Goal: Navigation & Orientation: Find specific page/section

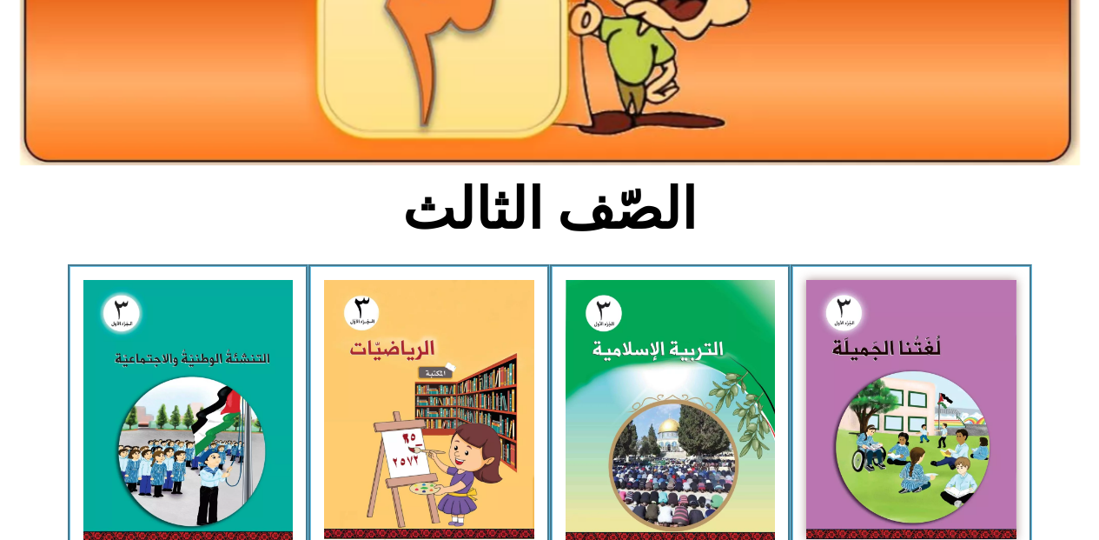
scroll to position [278, 0]
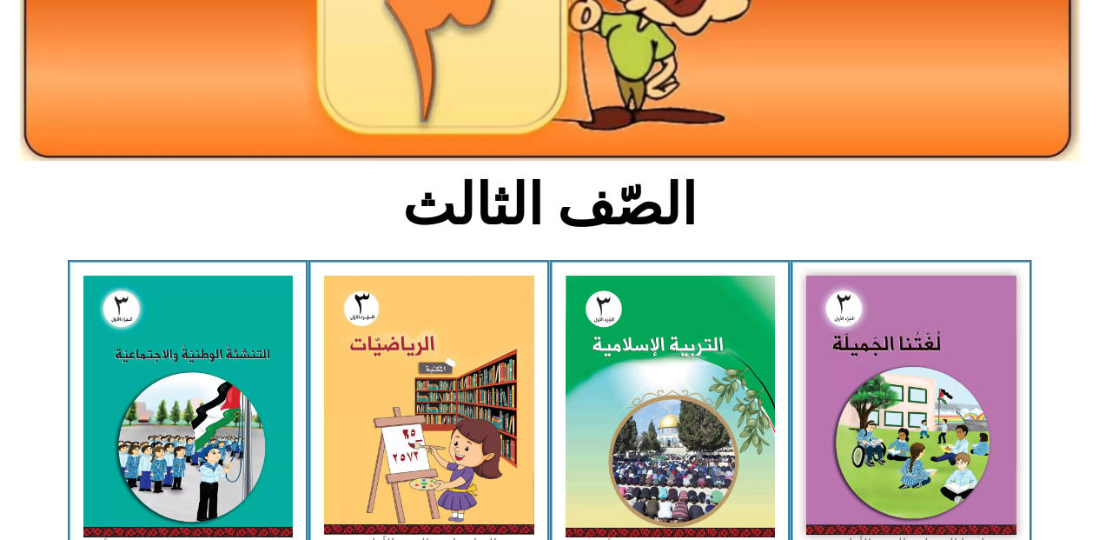
click at [454, 481] on img at bounding box center [429, 404] width 210 height 259
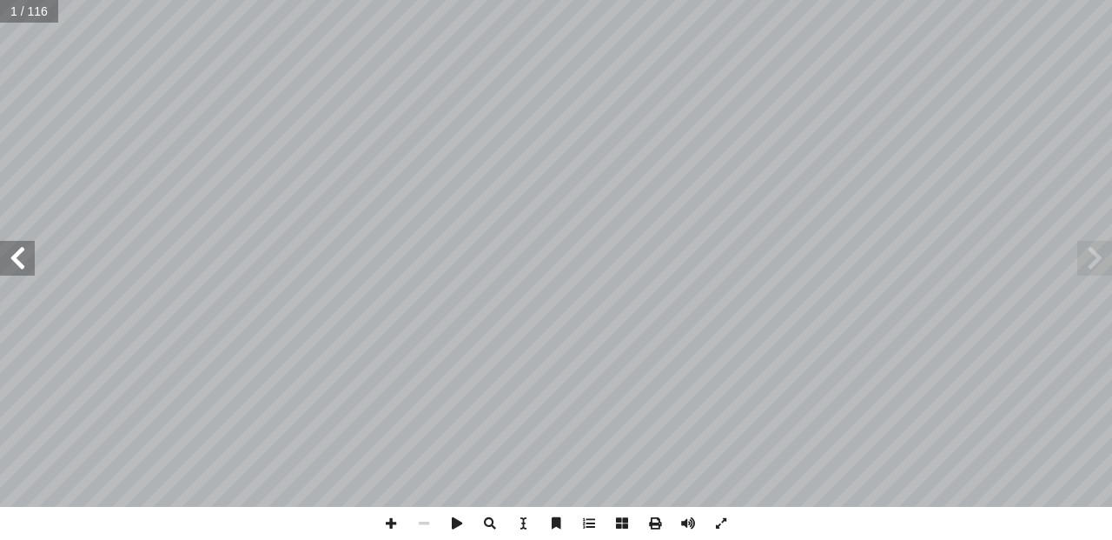
click at [19, 252] on span at bounding box center [17, 258] width 35 height 35
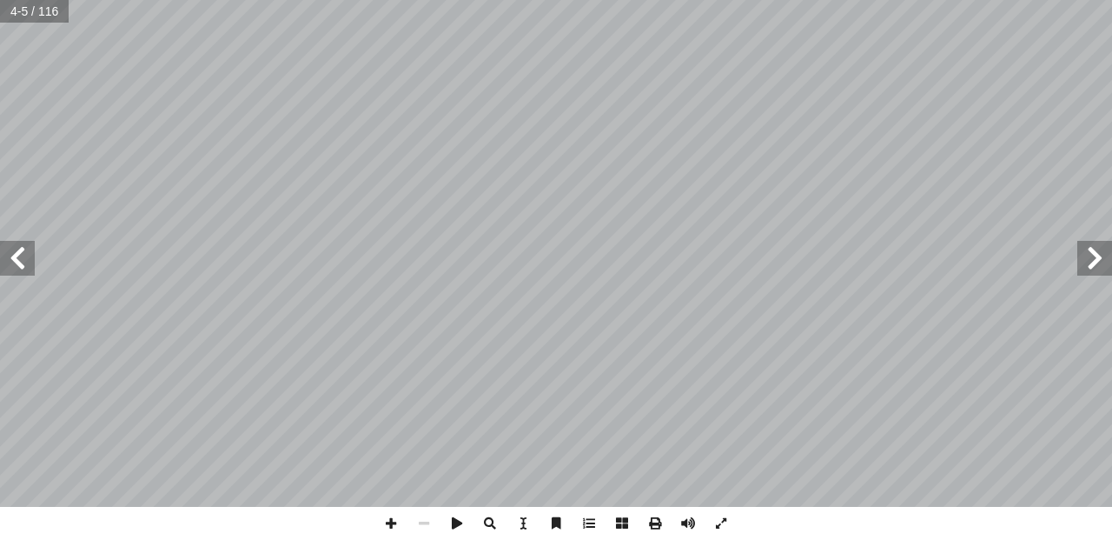
click at [19, 252] on span at bounding box center [17, 258] width 35 height 35
click at [392, 523] on span at bounding box center [391, 523] width 33 height 33
click at [388, 525] on span at bounding box center [391, 523] width 33 height 33
